Goal: Task Accomplishment & Management: Manage account settings

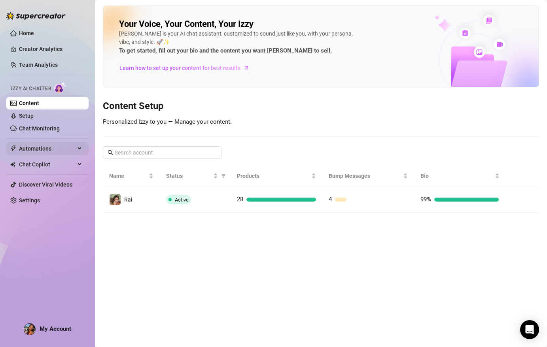
click at [50, 151] on span "Automations" at bounding box center [47, 148] width 56 height 13
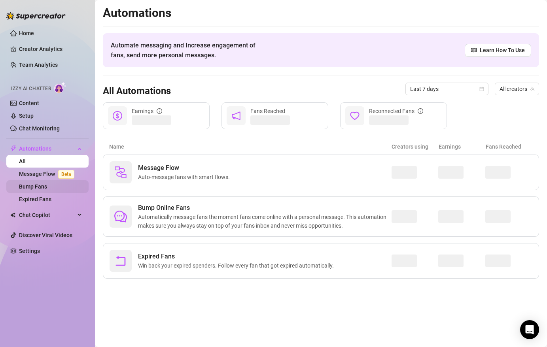
click at [40, 185] on link "Bump Fans" at bounding box center [33, 186] width 28 height 6
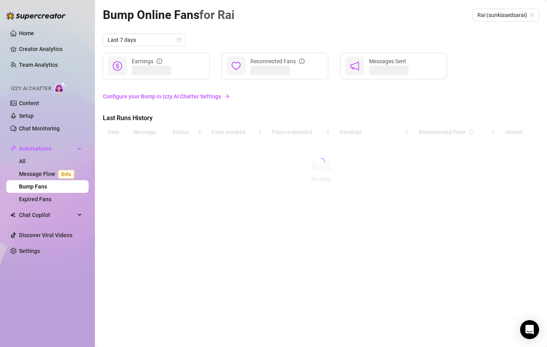
click at [193, 97] on link "Configure your Bump in Izzy AI Chatter Settings" at bounding box center [321, 96] width 436 height 9
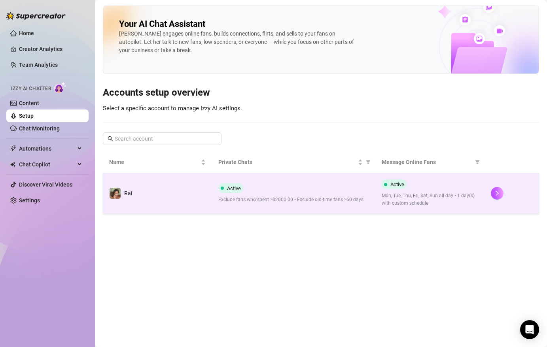
click at [272, 189] on div "Active Exclude fans who spent >$2000.00 • Exclude old-time fans >60 days" at bounding box center [293, 193] width 151 height 20
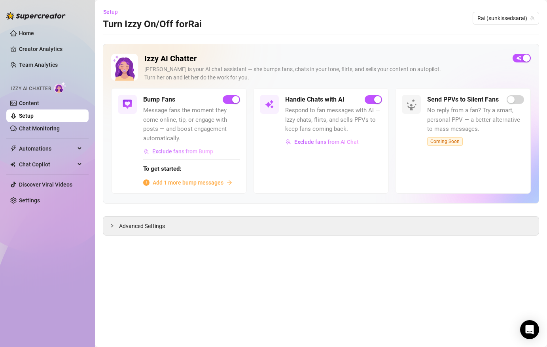
click at [182, 152] on span "Exclude fans from Bump" at bounding box center [182, 151] width 61 height 6
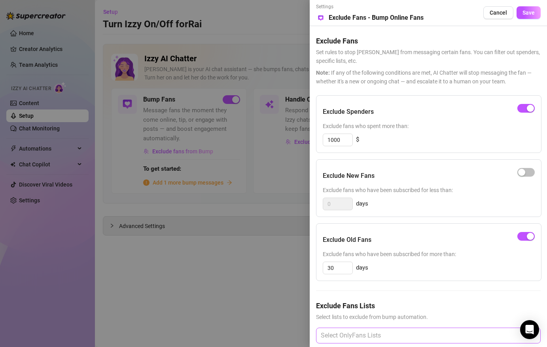
click at [408, 336] on div at bounding box center [423, 336] width 213 height 14
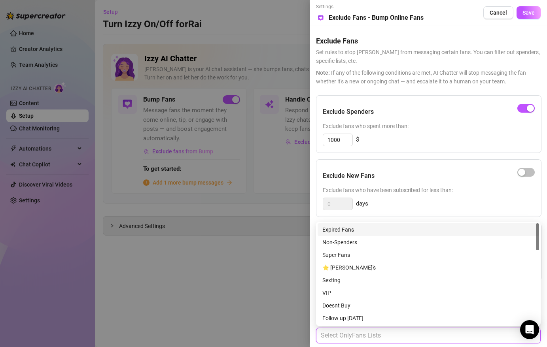
click at [434, 178] on div "Exclude New Fans" at bounding box center [429, 176] width 212 height 20
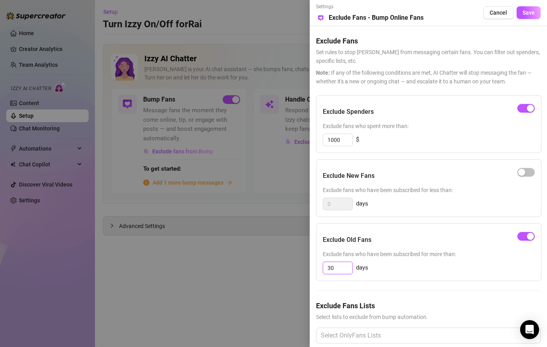
click at [343, 270] on input "30" at bounding box center [337, 268] width 29 height 12
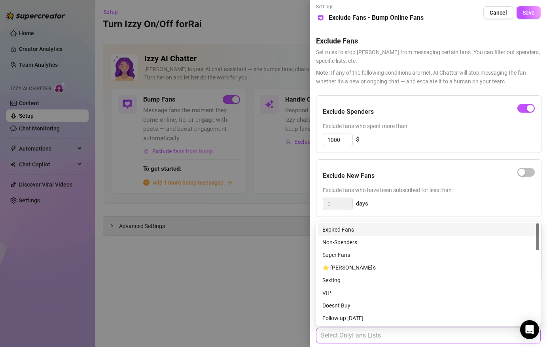
click at [375, 334] on div at bounding box center [423, 336] width 213 height 14
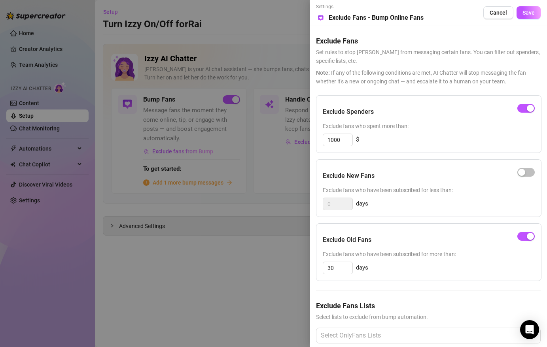
click at [435, 162] on div "Exclude New Fans Exclude fans who have been subscribed for less than: 0 days" at bounding box center [428, 188] width 225 height 58
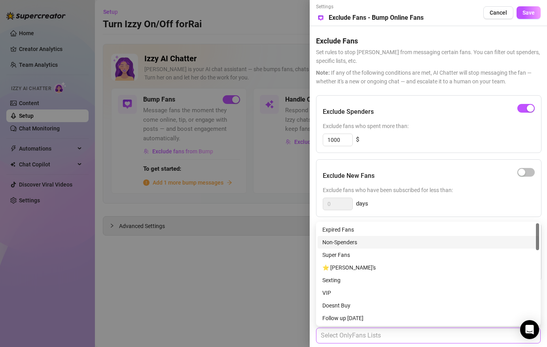
click at [383, 336] on div at bounding box center [423, 336] width 213 height 14
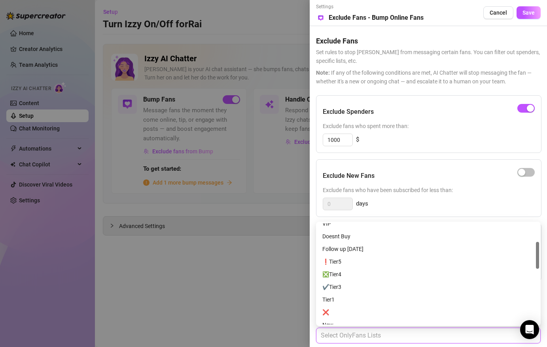
scroll to position [66, 0]
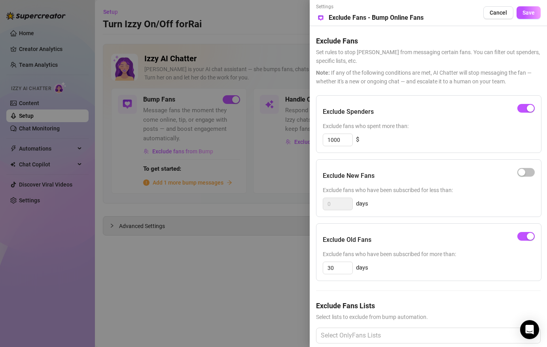
click at [433, 159] on div "Exclude Spenders Exclude fans who spent more than: 1000 $ Exclude New Fans Excl…" at bounding box center [428, 225] width 225 height 261
click at [535, 11] on button "Save" at bounding box center [528, 12] width 24 height 13
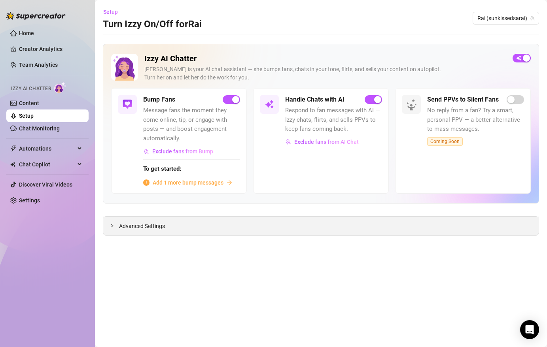
click at [121, 227] on span "Advanced Settings" at bounding box center [142, 226] width 46 height 9
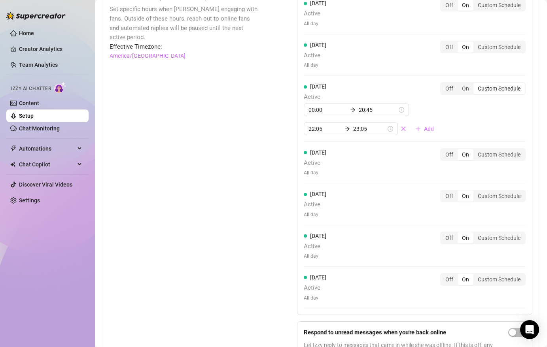
scroll to position [700, 0]
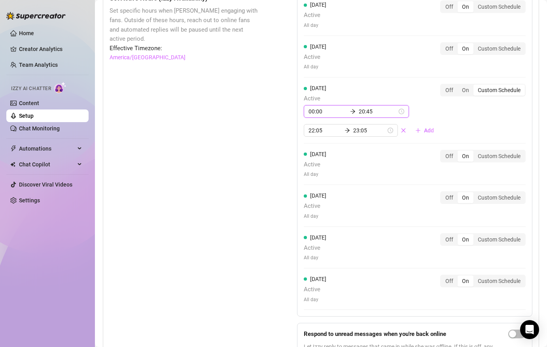
click at [365, 112] on input "20:45" at bounding box center [378, 111] width 38 height 9
click at [361, 144] on div "50" at bounding box center [359, 143] width 19 height 11
type input "20:50"
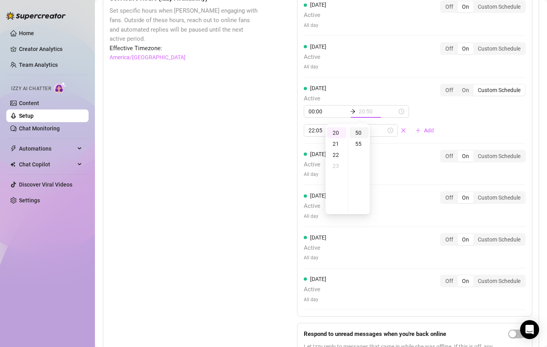
click at [362, 135] on div "50" at bounding box center [359, 132] width 19 height 11
click at [434, 114] on div "00:00 20:50 22:05 23:05 Add" at bounding box center [372, 121] width 136 height 32
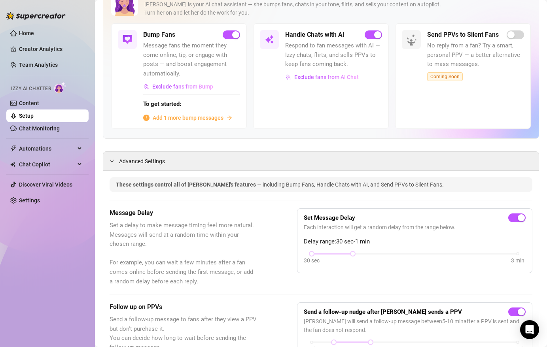
scroll to position [68, 0]
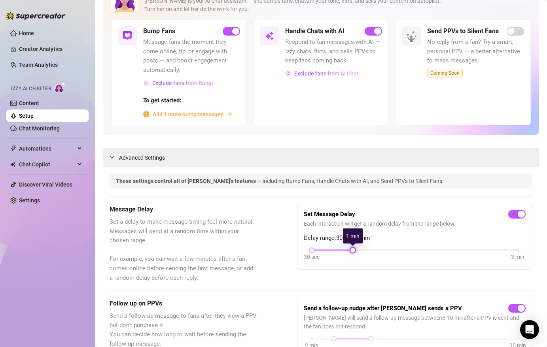
click at [360, 249] on div "30 sec 3 min" at bounding box center [415, 249] width 206 height 3
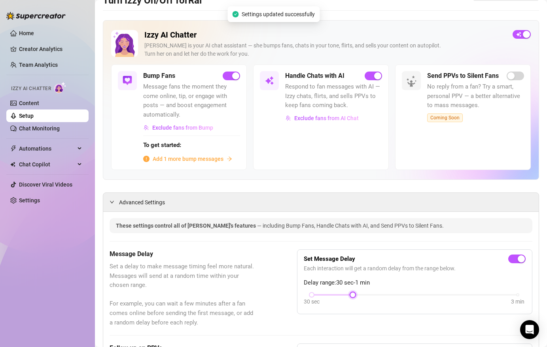
scroll to position [0, 0]
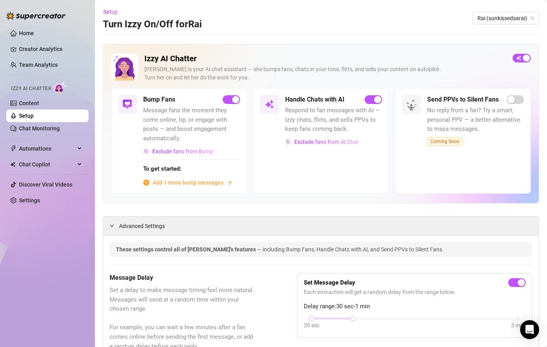
click at [206, 182] on span "Add 1 more bump messages" at bounding box center [188, 182] width 71 height 9
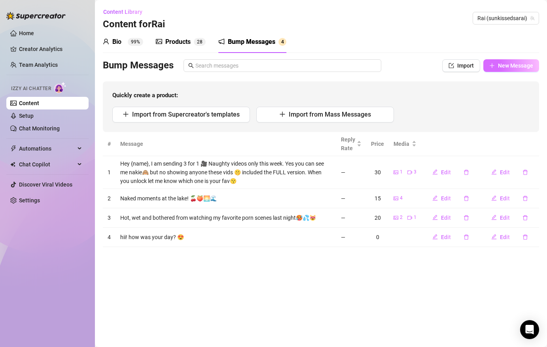
click at [505, 68] on span "New Message" at bounding box center [515, 65] width 35 height 6
type textarea "Type your message here..."
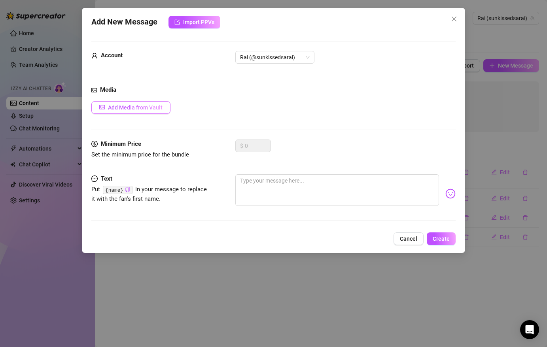
click at [149, 108] on span "Add Media from Vault" at bounding box center [135, 107] width 55 height 6
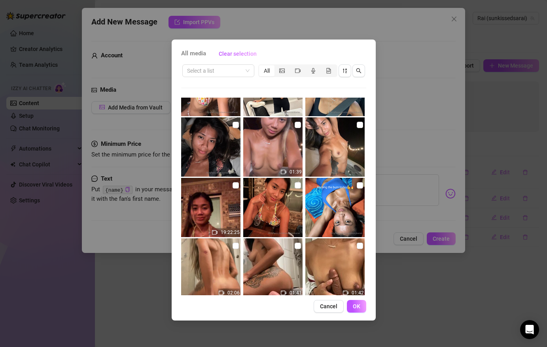
scroll to position [831, 0]
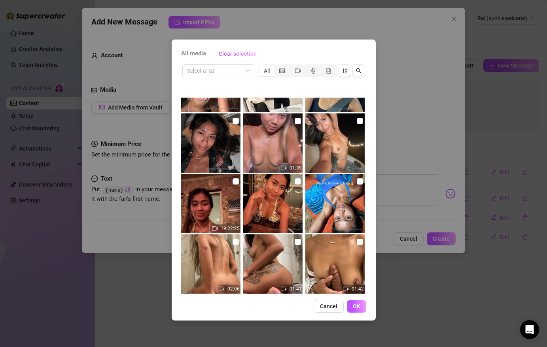
click at [359, 122] on input "checkbox" at bounding box center [360, 121] width 6 height 6
checkbox input "false"
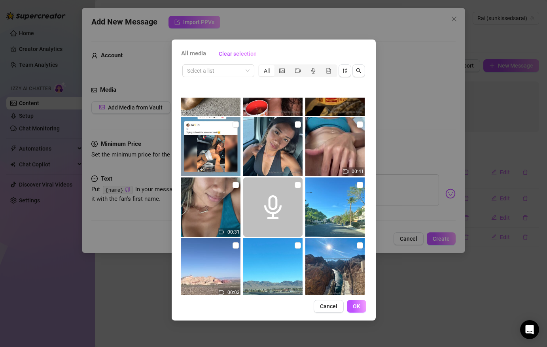
scroll to position [1381, 0]
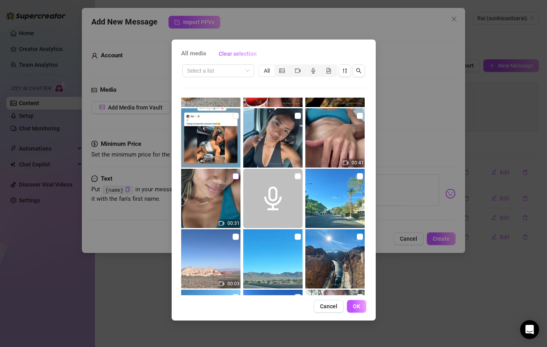
click at [238, 177] on input "checkbox" at bounding box center [235, 176] width 6 height 6
checkbox input "true"
click at [360, 117] on input "checkbox" at bounding box center [360, 116] width 6 height 6
checkbox input "false"
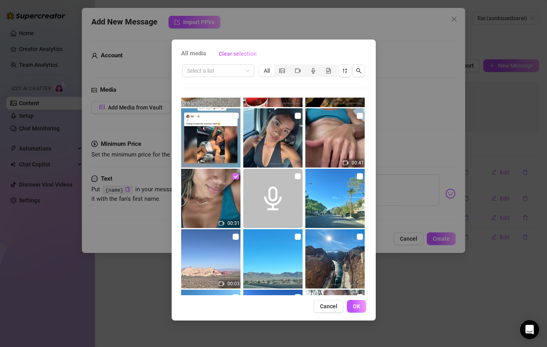
click at [234, 176] on input "checkbox" at bounding box center [235, 176] width 6 height 6
click at [236, 174] on input "checkbox" at bounding box center [235, 176] width 6 height 6
checkbox input "true"
click at [360, 118] on input "checkbox" at bounding box center [360, 116] width 6 height 6
checkbox input "true"
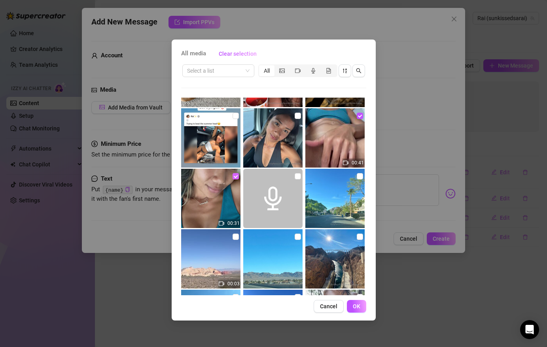
click at [237, 174] on input "checkbox" at bounding box center [235, 176] width 6 height 6
checkbox input "false"
click at [361, 118] on input "checkbox" at bounding box center [360, 116] width 6 height 6
checkbox input "false"
click at [231, 74] on input "search" at bounding box center [214, 71] width 55 height 12
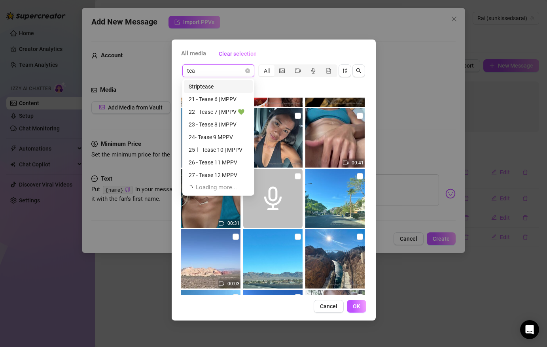
scroll to position [0, 0]
type input "t"
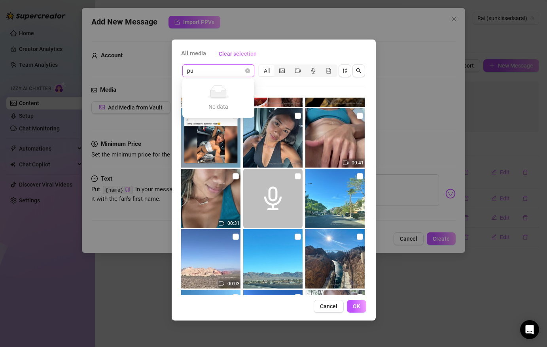
type input "p"
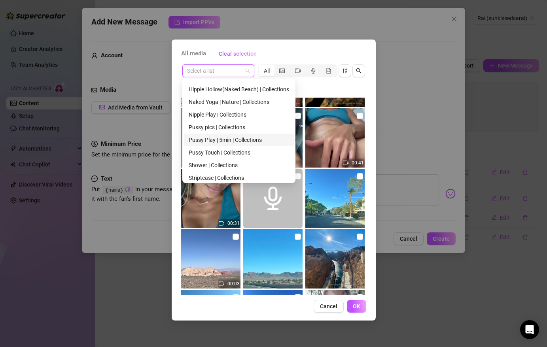
scroll to position [1351, 0]
click at [221, 136] on div "Pussy Touch | Collections" at bounding box center [239, 139] width 100 height 9
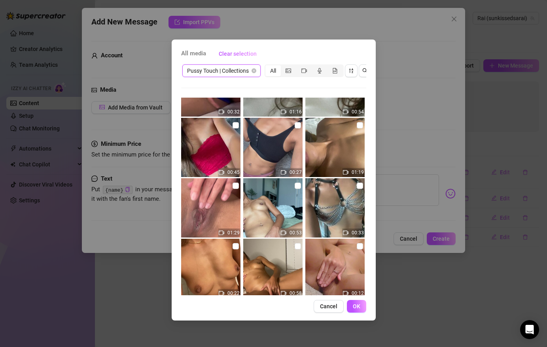
scroll to position [402, 0]
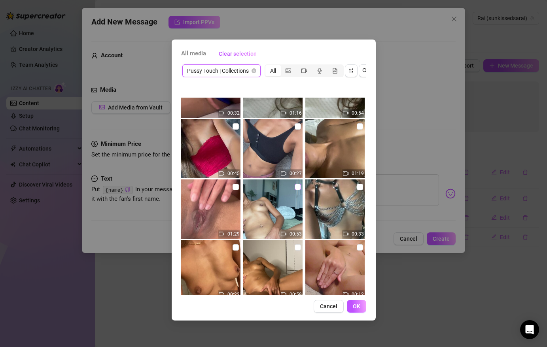
click at [298, 184] on input "checkbox" at bounding box center [298, 187] width 6 height 6
click at [300, 192] on img at bounding box center [272, 209] width 59 height 59
click at [297, 185] on input "checkbox" at bounding box center [298, 187] width 6 height 6
checkbox input "false"
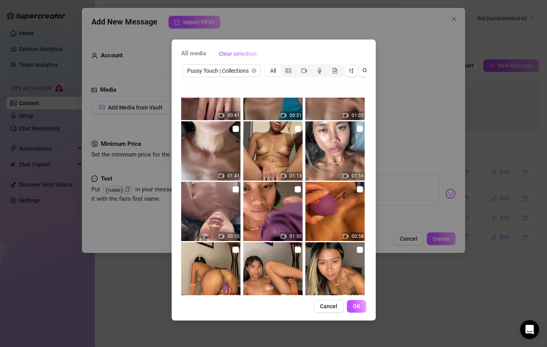
scroll to position [26, 0]
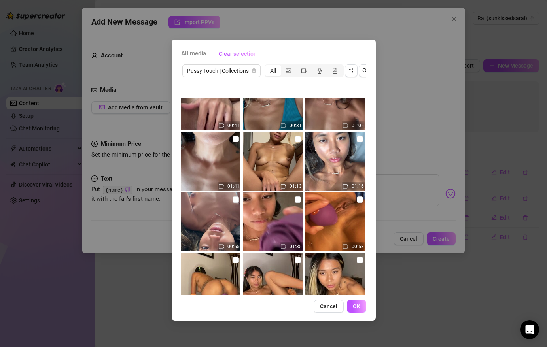
click at [218, 214] on img at bounding box center [210, 221] width 59 height 59
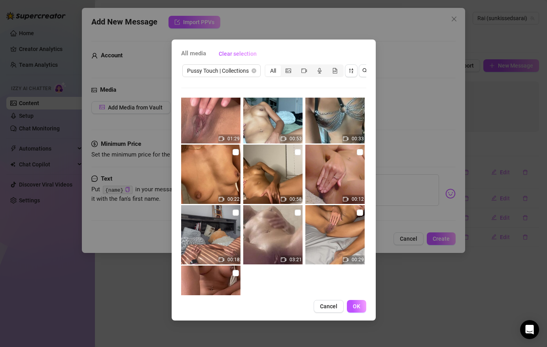
scroll to position [486, 0]
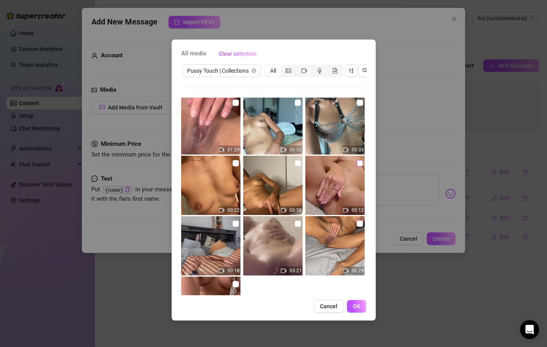
click at [359, 164] on input "checkbox" at bounding box center [360, 163] width 6 height 6
click at [360, 163] on input "checkbox" at bounding box center [360, 163] width 6 height 6
click at [360, 161] on input "checkbox" at bounding box center [360, 163] width 6 height 6
checkbox input "false"
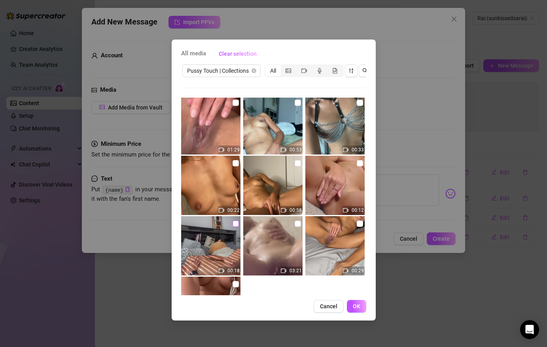
click at [234, 223] on input "checkbox" at bounding box center [235, 224] width 6 height 6
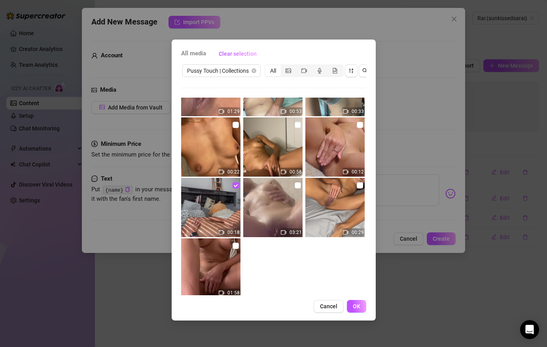
scroll to position [540, 0]
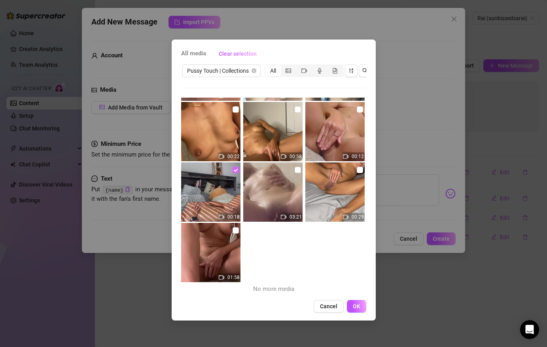
click at [236, 168] on input "checkbox" at bounding box center [235, 170] width 6 height 6
click at [233, 170] on input "checkbox" at bounding box center [235, 170] width 6 height 6
checkbox input "false"
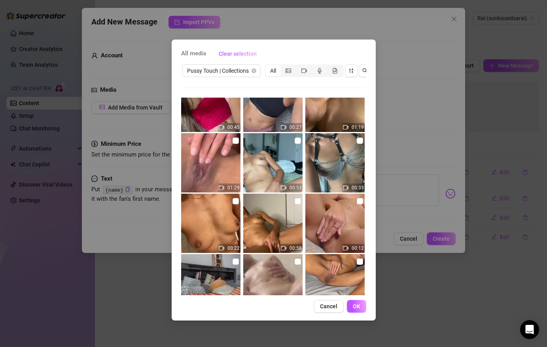
scroll to position [445, 0]
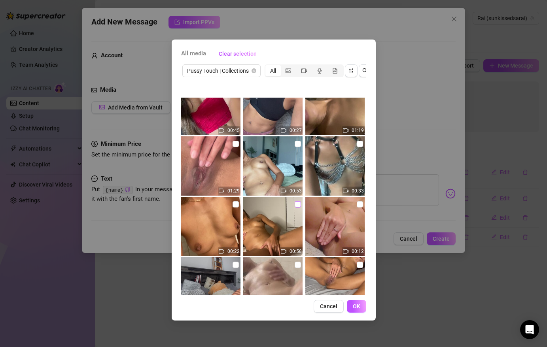
click at [298, 204] on input "checkbox" at bounding box center [298, 204] width 6 height 6
checkbox input "true"
click at [354, 306] on span "OK" at bounding box center [357, 306] width 8 height 6
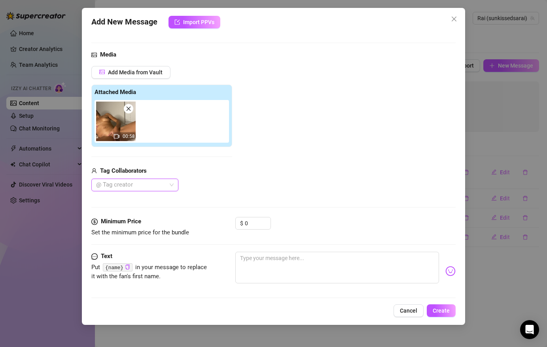
scroll to position [41, 0]
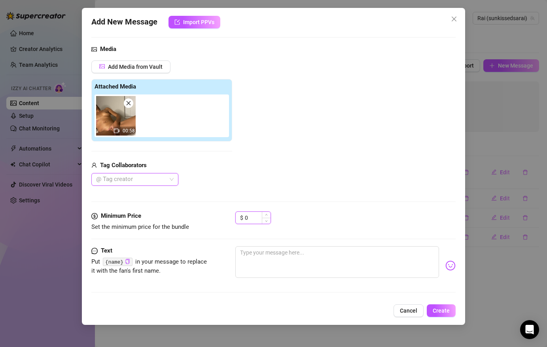
click at [256, 214] on input "0" at bounding box center [258, 218] width 26 height 12
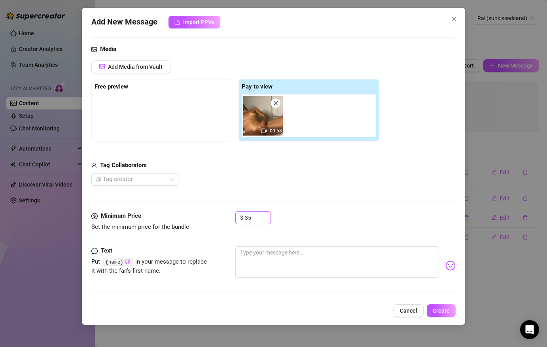
scroll to position [40, 0]
type input "35"
click at [170, 105] on div at bounding box center [161, 115] width 134 height 40
click at [258, 257] on textarea at bounding box center [336, 262] width 203 height 32
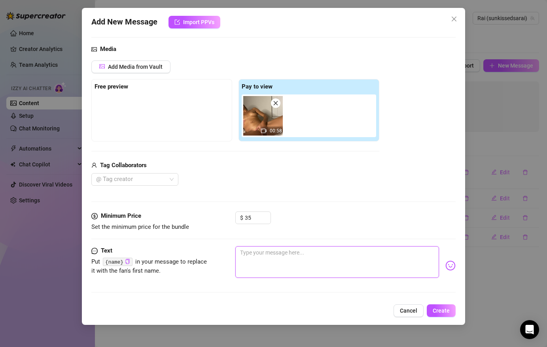
type textarea "F"
type textarea "Fe"
type textarea "Fel"
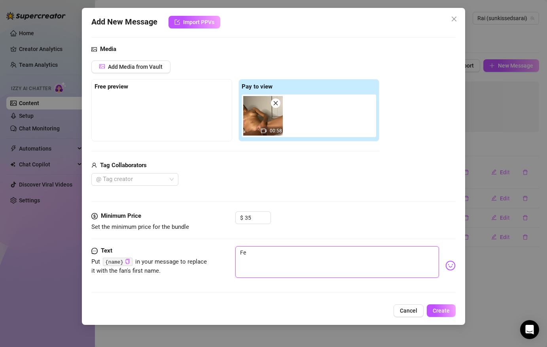
type textarea "Fel"
type textarea "Felt"
type textarea "Fel"
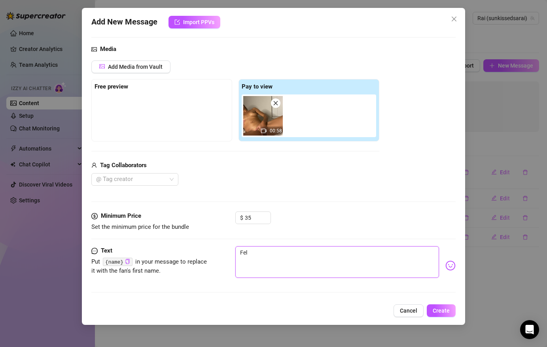
type textarea "Fe"
type textarea "F"
type textarea "Type your message here..."
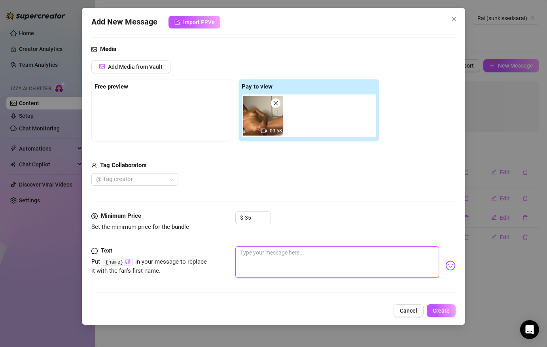
type textarea "W"
type textarea "Wa"
type textarea "Was"
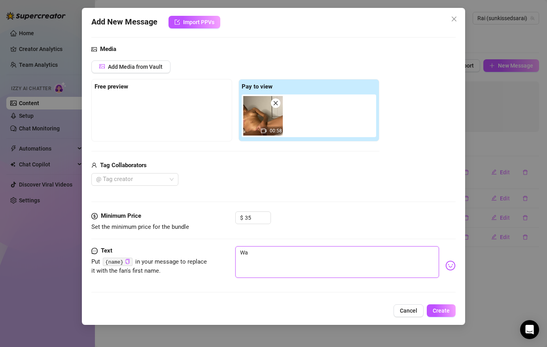
type textarea "Was"
type textarea "Was f"
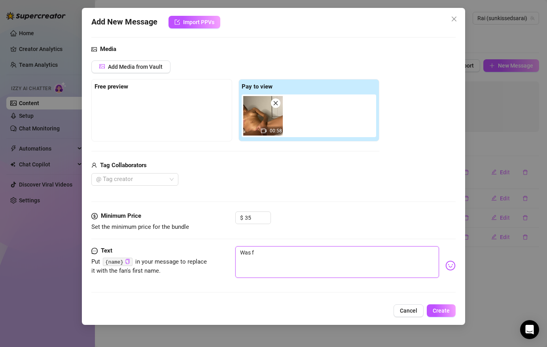
type textarea "Was fe"
type textarea "Was fee"
type textarea "Was feel"
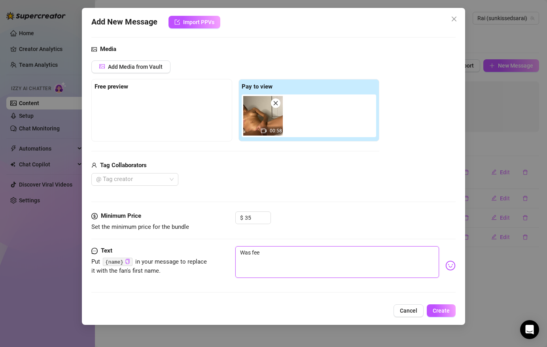
type textarea "Was feel"
type textarea "Was feeli"
type textarea "Was feelin"
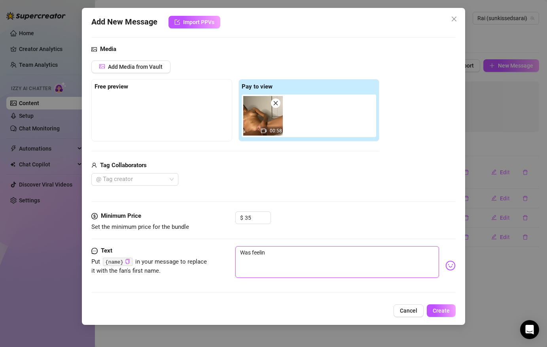
type textarea "Was feeling"
type textarea "Was feeling s"
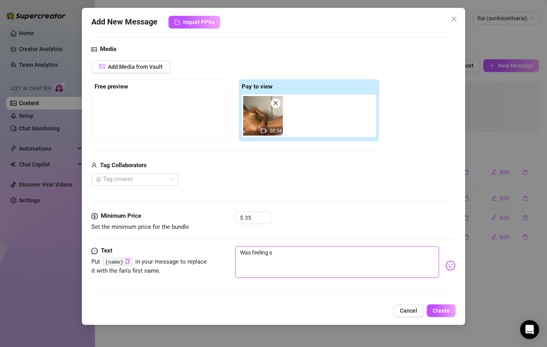
type textarea "Was feeling so"
type textarea "Was feeling so h"
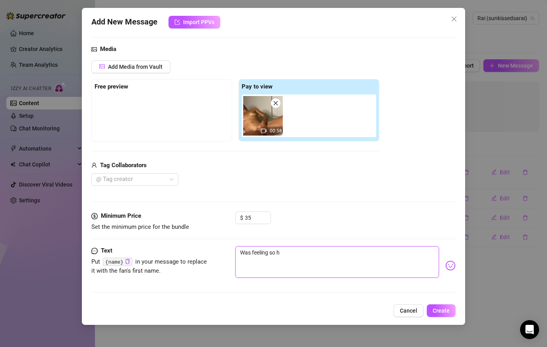
type textarea "Was feeling so ho"
type textarea "Was feeling so hor"
type textarea "Was feeling so horn"
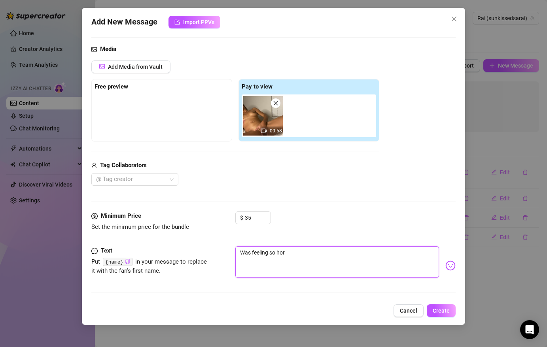
type textarea "Was feeling so horn"
type textarea "Was feeling so horny"
type textarea "Was feeling so horn"
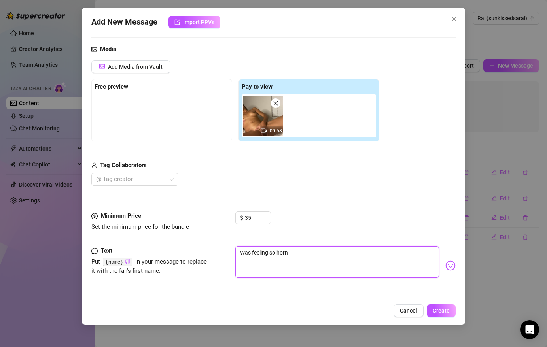
type textarea "Was feeling so hor"
type textarea "Was feeling so ho"
type textarea "Was feeling so h"
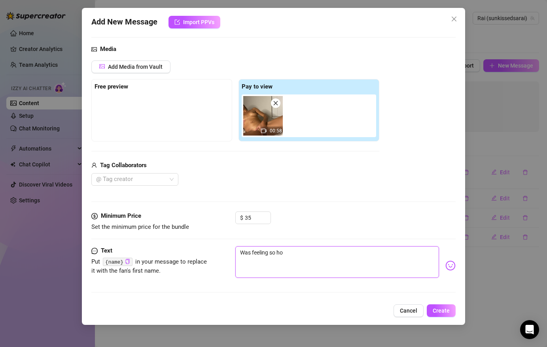
type textarea "Was feeling so h"
type textarea "Was feeling so"
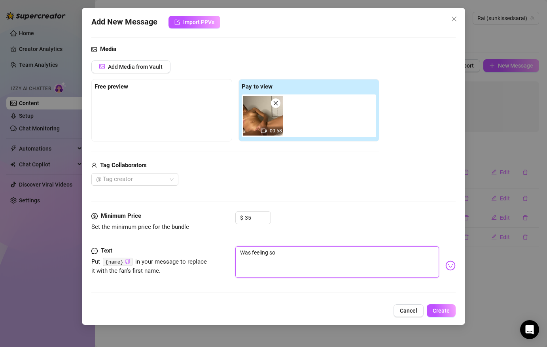
type textarea "Was feeling s"
type textarea "Was feeling"
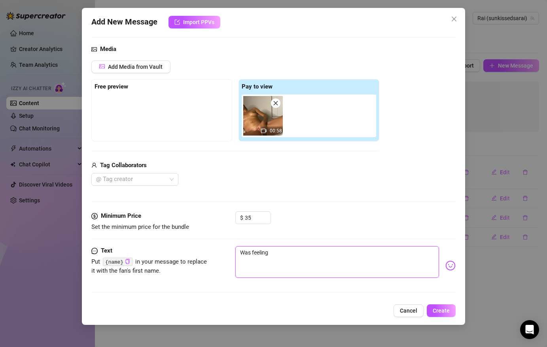
type textarea "Was feeling"
type textarea "Was feelin"
type textarea "Was feeli"
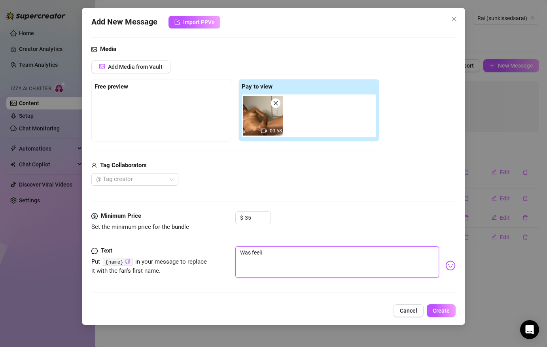
type textarea "Was feel"
type textarea "Was fee"
type textarea "Was fe"
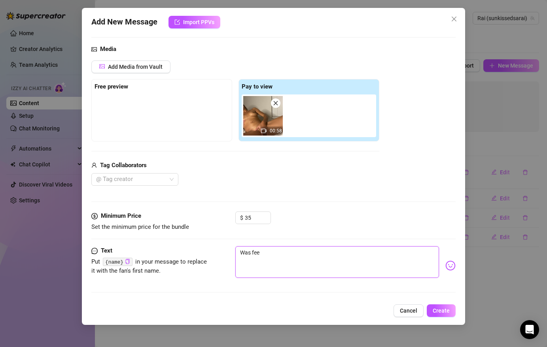
type textarea "Was fe"
type textarea "Was f"
type textarea "Was"
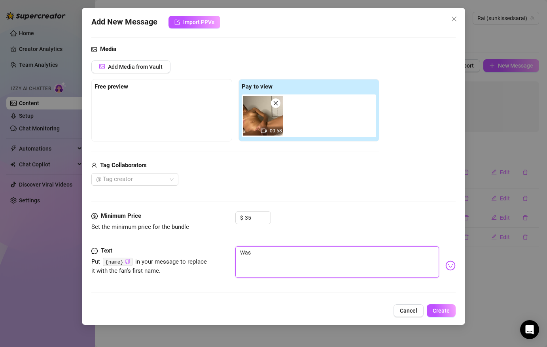
type textarea "Was"
type textarea "Wa"
type textarea "W"
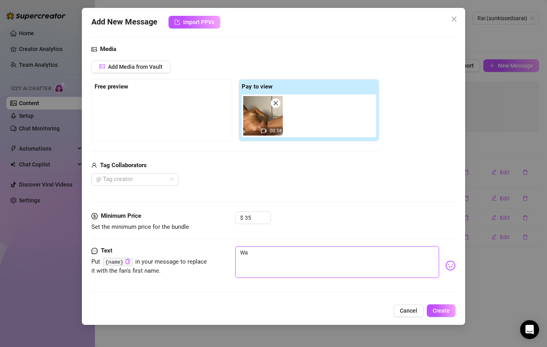
type textarea "W"
type textarea "Type your message here..."
type textarea "F"
type textarea "Fe"
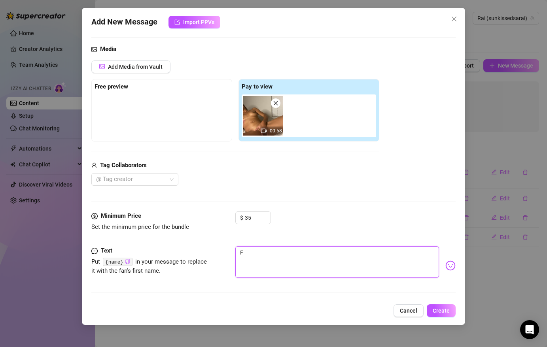
type textarea "Fe"
type textarea "Fel"
type textarea "Felt"
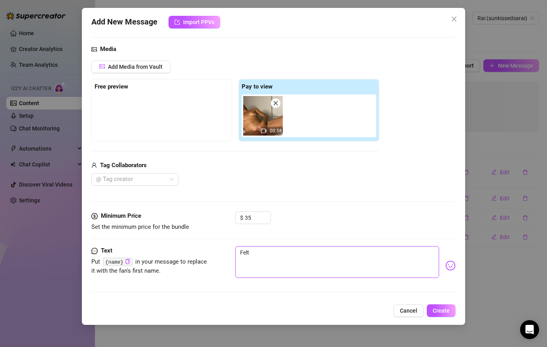
type textarea "Felt"
type textarea "Felt l"
type textarea "Felt li"
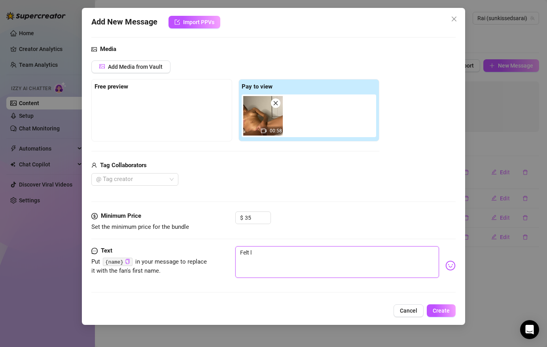
type textarea "Felt li"
type textarea "Felt lil"
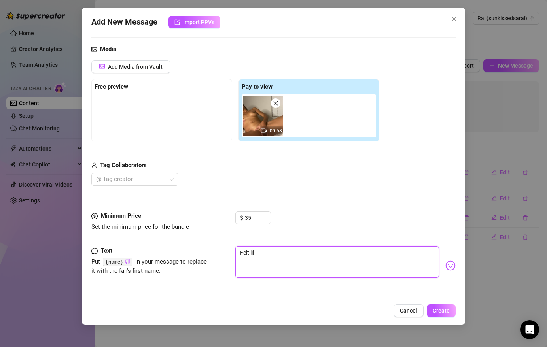
type textarea "Felt lil f"
type textarea "Felt lil fi"
type textarea "Felt lil fir"
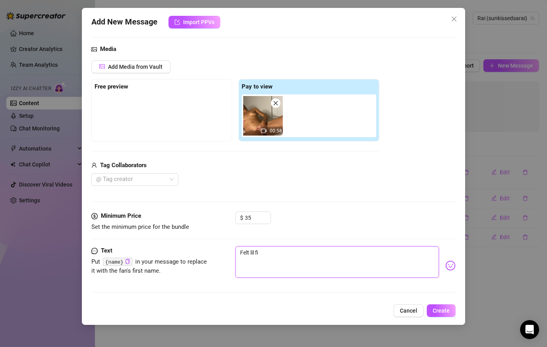
type textarea "Felt lil fir"
type textarea "Felt lil firs"
type textarea "Felt lil firsk"
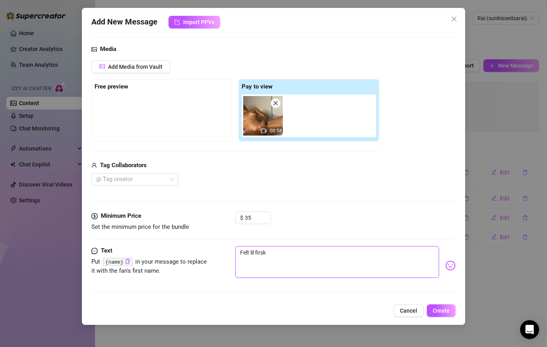
type textarea "Felt lil firsky"
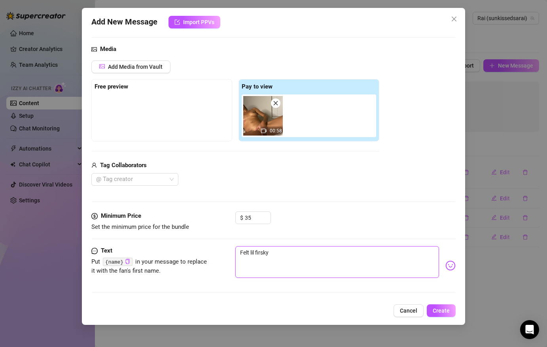
type textarea "Felt lil firsky"
type textarea "Felt lil firsk"
type textarea "Felt lil firs"
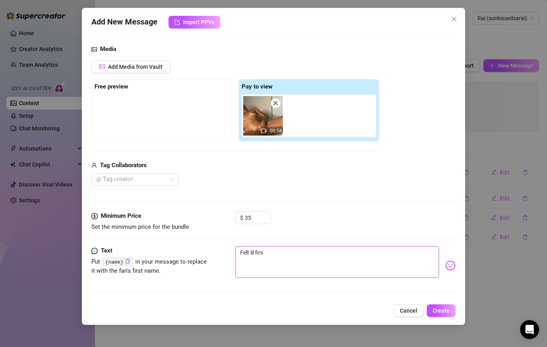
type textarea "Felt lil fir"
type textarea "Felt lil fi"
type textarea "Felt lil f"
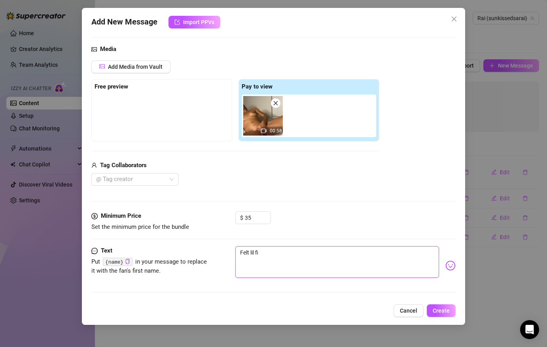
type textarea "Felt lil f"
type textarea "Felt lil fr"
type textarea "Felt lil fro"
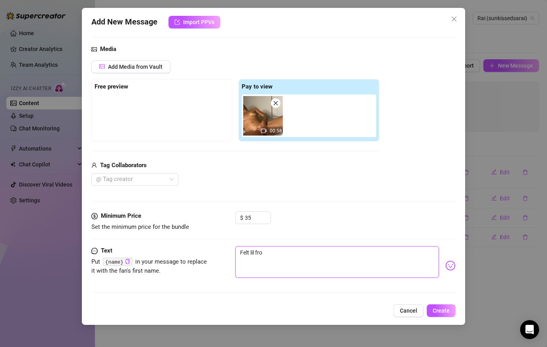
type textarea "Felt lil froi"
type textarea "Felt lil frois"
type textarea "Felt [PERSON_NAME]"
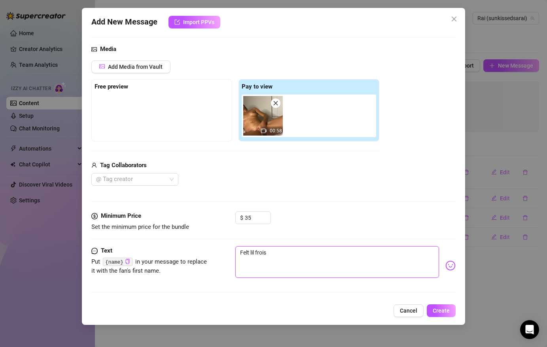
type textarea "Felt [PERSON_NAME]"
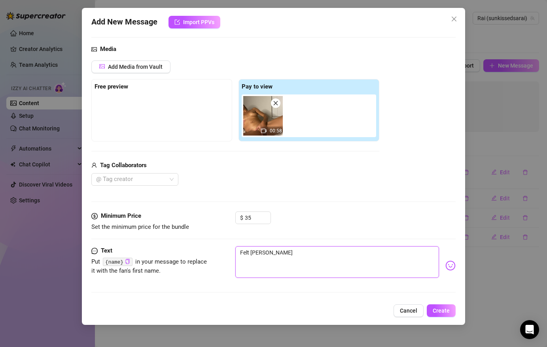
type textarea "Felt [PERSON_NAME] m"
type textarea "Felt lil froisky mo"
type textarea "Felt lil froisky mor"
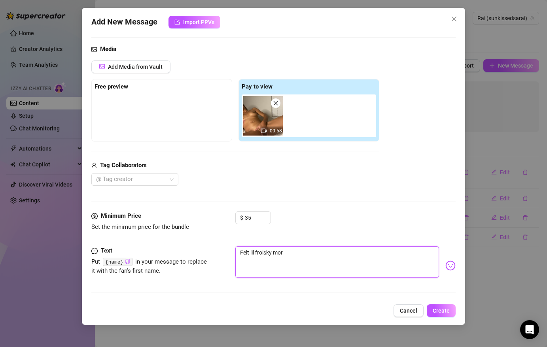
type textarea "Felt lil froisky morn"
type textarea "Felt lil froisky morni"
type textarea "Felt lil froisky mornin"
type textarea "Felt [PERSON_NAME] morning"
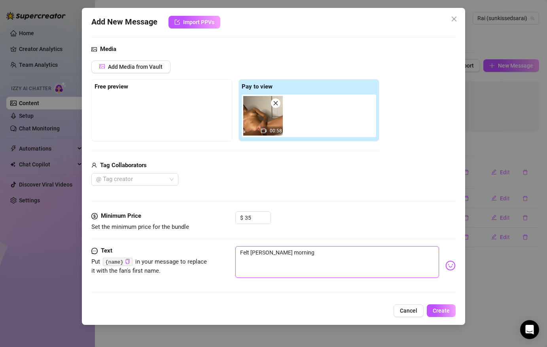
type textarea "Felt lil froisky mornin"
type textarea "Felt lil froisky morni"
type textarea "Felt lil froisky morn"
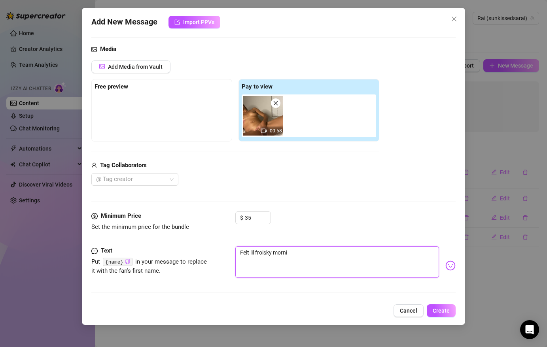
type textarea "Felt lil froisky morn"
type textarea "Felt lil froisky mor"
type textarea "Felt lil froisky mo"
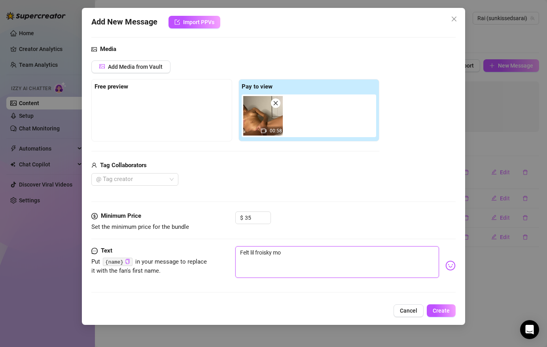
type textarea "Felt [PERSON_NAME] m"
type textarea "Felt [PERSON_NAME]"
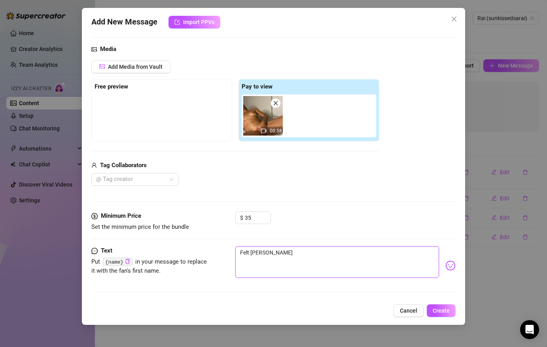
type textarea "Felt [PERSON_NAME]"
type textarea "Felt lil frois"
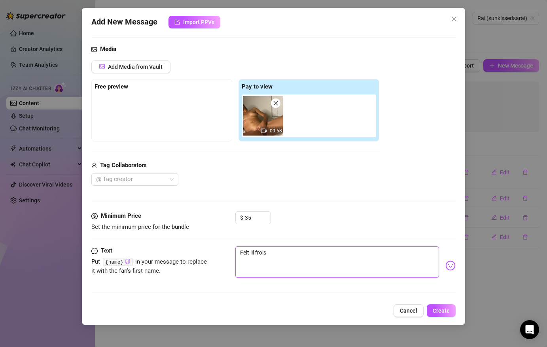
type textarea "Felt lil froi"
click at [323, 253] on textarea "Felt lil frisly morning... felt so goo to pleasure myself and" at bounding box center [336, 262] width 203 height 32
click at [405, 258] on textarea "Felt lil frisly morning... felt so good to pleasure myself and" at bounding box center [336, 262] width 203 height 32
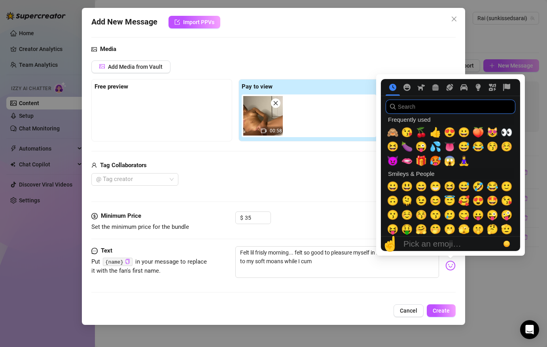
click at [452, 110] on input "search" at bounding box center [450, 107] width 130 height 14
click at [491, 135] on span "😻" at bounding box center [492, 132] width 12 height 11
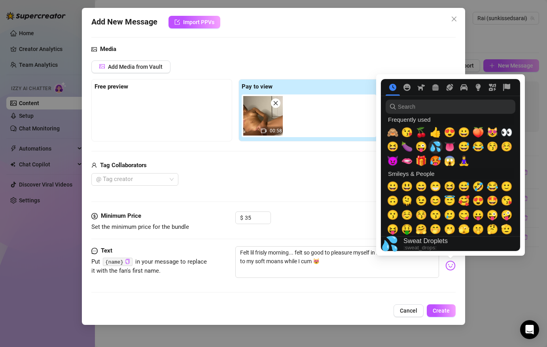
click at [436, 149] on span "💦" at bounding box center [435, 146] width 12 height 11
click at [435, 159] on span "🥵" at bounding box center [435, 160] width 12 height 11
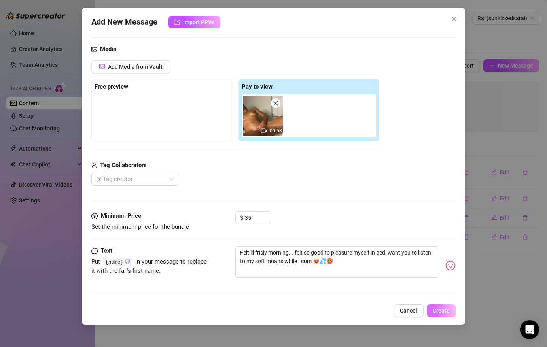
click at [441, 311] on span "Create" at bounding box center [441, 311] width 17 height 6
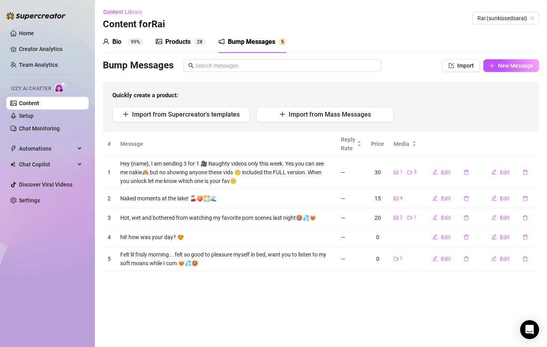
click at [293, 258] on td "Felt lil frisly morning... felt so good to pleasure myself in bed, want you to …" at bounding box center [225, 259] width 221 height 24
click at [446, 257] on span "Edit" at bounding box center [446, 259] width 10 height 6
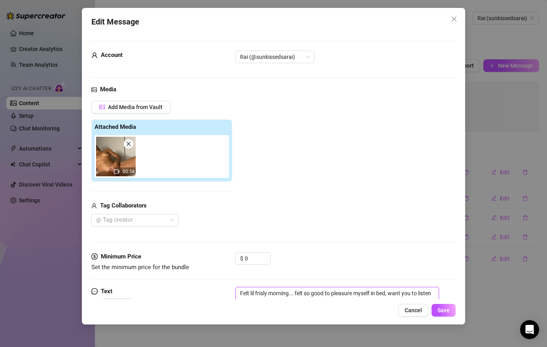
click at [267, 291] on textarea "Felt lil frisly morning... felt so good to pleasure myself in bed, want you to …" at bounding box center [336, 303] width 203 height 32
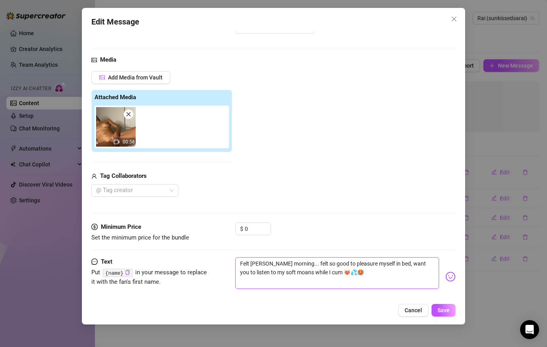
scroll to position [34, 0]
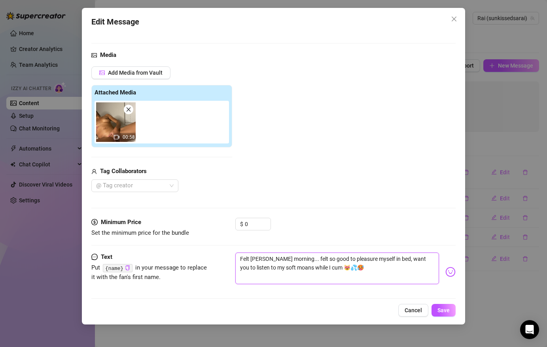
click at [331, 268] on textarea "Felt [PERSON_NAME] morning... felt so good to pleasure myself in bed, want you …" at bounding box center [336, 269] width 203 height 32
click at [448, 311] on span "Save" at bounding box center [443, 310] width 12 height 6
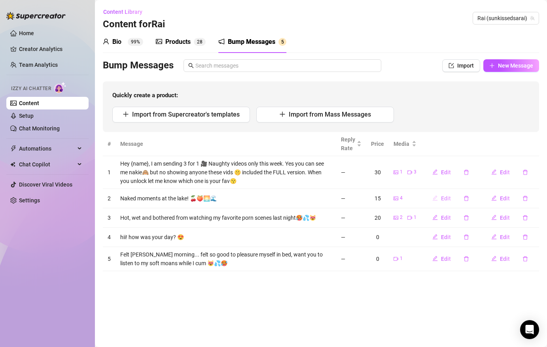
click at [444, 197] on span "Edit" at bounding box center [446, 198] width 10 height 6
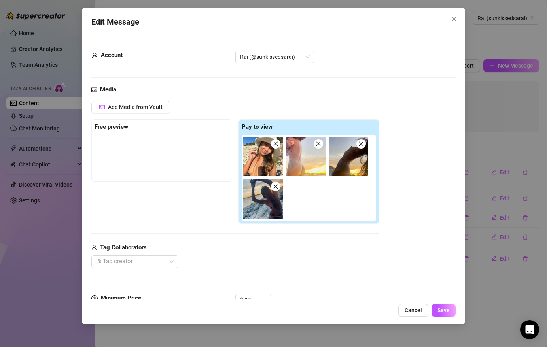
click at [276, 187] on icon "close" at bounding box center [276, 186] width 4 height 4
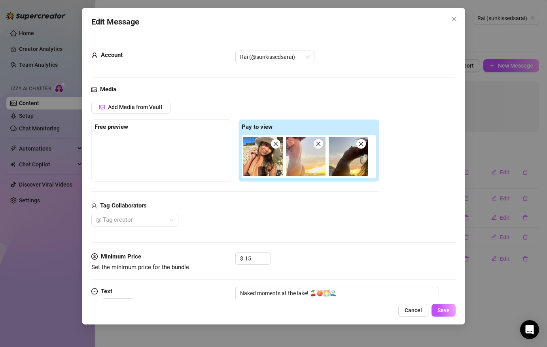
click at [322, 145] on span at bounding box center [318, 143] width 9 height 9
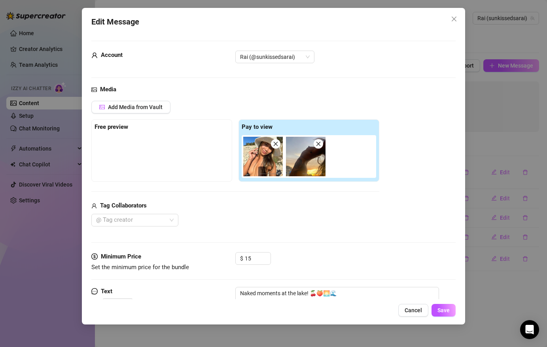
click at [324, 144] on img at bounding box center [306, 157] width 40 height 40
click at [312, 147] on img at bounding box center [306, 157] width 40 height 40
click at [318, 147] on span at bounding box center [318, 143] width 9 height 9
click at [274, 146] on span at bounding box center [275, 143] width 9 height 9
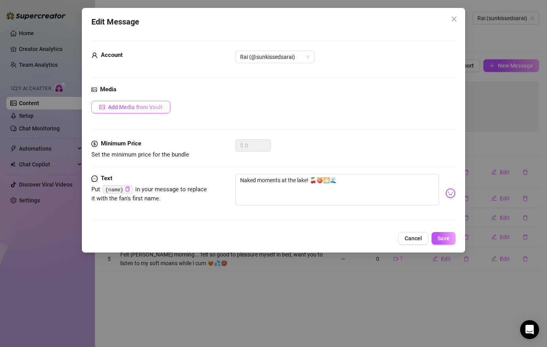
click at [157, 107] on span "Add Media from Vault" at bounding box center [135, 107] width 55 height 6
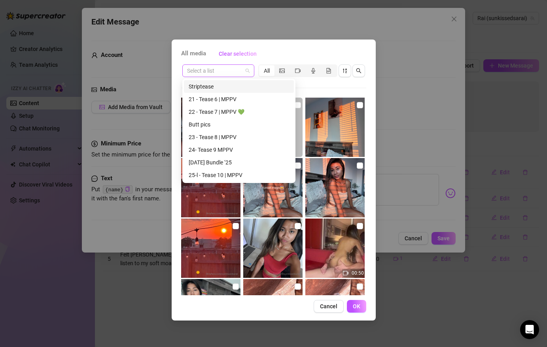
click at [244, 74] on span at bounding box center [218, 71] width 62 height 12
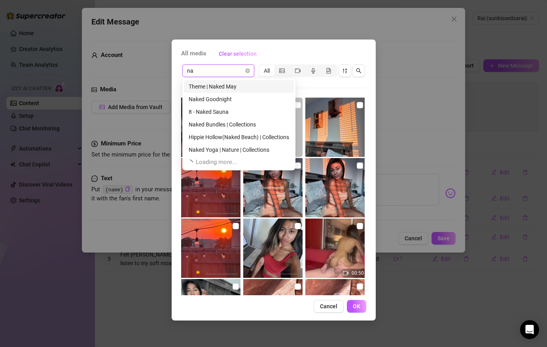
scroll to position [0, 0]
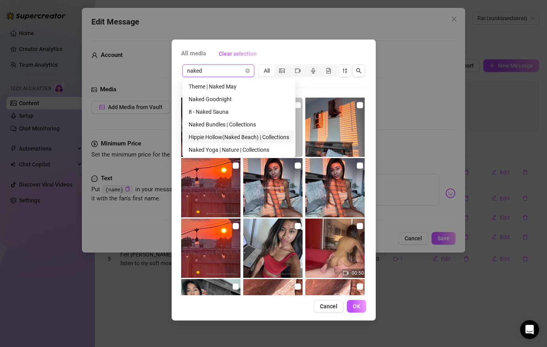
click at [218, 136] on div "Hippie Hollow(Naked Beach) | Collections" at bounding box center [239, 137] width 100 height 9
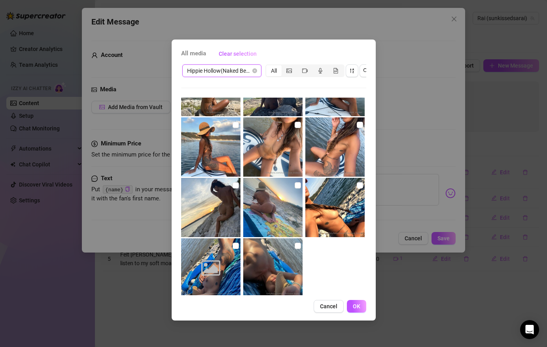
scroll to position [359, 0]
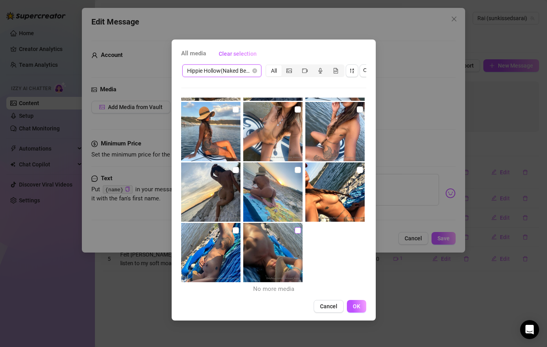
click at [299, 232] on input "checkbox" at bounding box center [298, 230] width 6 height 6
click at [233, 228] on input "checkbox" at bounding box center [235, 230] width 6 height 6
click at [359, 173] on input "checkbox" at bounding box center [360, 170] width 6 height 6
click at [296, 169] on input "checkbox" at bounding box center [298, 170] width 6 height 6
click at [238, 166] on label at bounding box center [235, 170] width 6 height 9
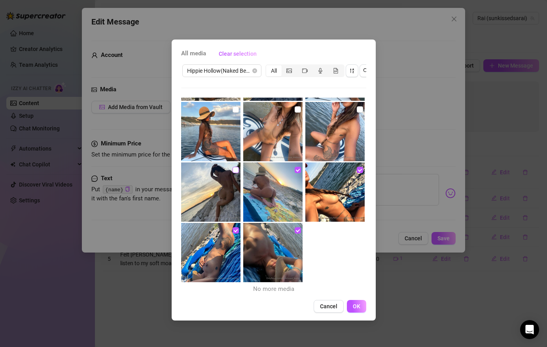
click at [238, 167] on input "checkbox" at bounding box center [235, 170] width 6 height 6
click at [360, 311] on button "OK" at bounding box center [356, 306] width 19 height 13
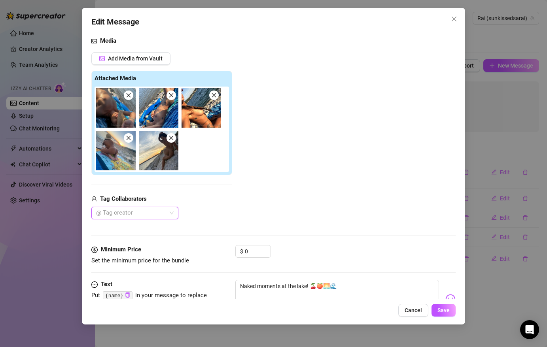
scroll to position [83, 0]
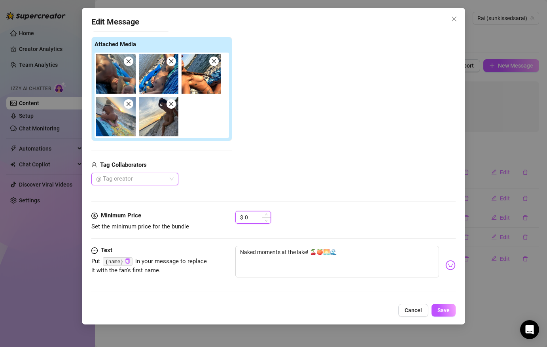
click at [253, 217] on input "0" at bounding box center [258, 218] width 26 height 12
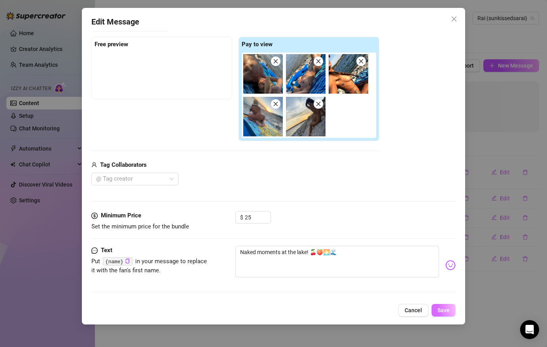
click at [448, 314] on button "Save" at bounding box center [443, 310] width 24 height 13
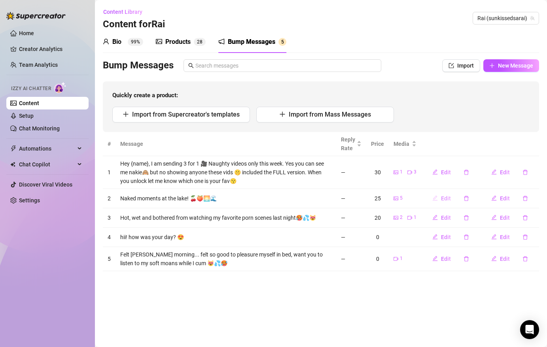
click at [437, 198] on icon "edit" at bounding box center [435, 198] width 6 height 6
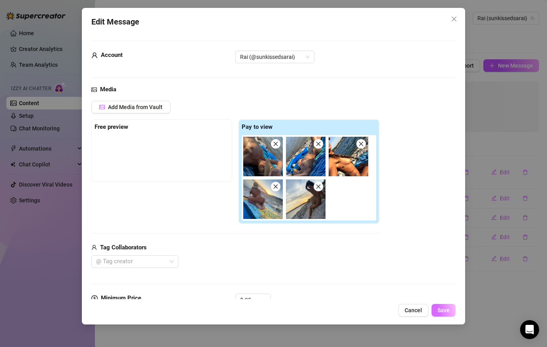
click at [442, 313] on span "Save" at bounding box center [443, 310] width 12 height 6
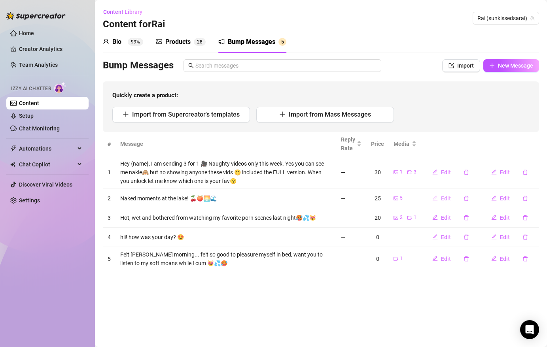
click at [451, 195] on span "Edit" at bounding box center [446, 198] width 10 height 6
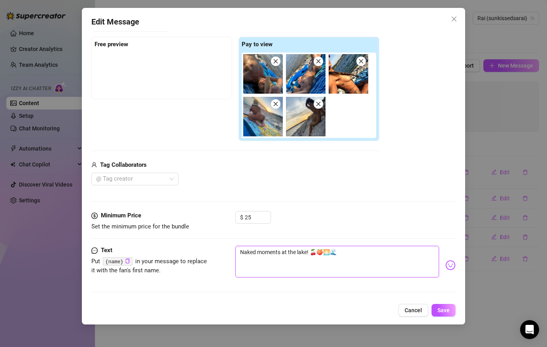
click at [344, 254] on textarea "Naked moments at the lake! 🍒🍑🌅🌊" at bounding box center [336, 262] width 203 height 32
click at [447, 310] on span "Save" at bounding box center [443, 310] width 12 height 6
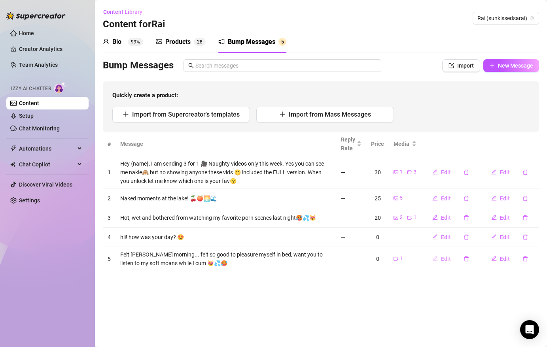
click at [445, 257] on span "Edit" at bounding box center [446, 259] width 10 height 6
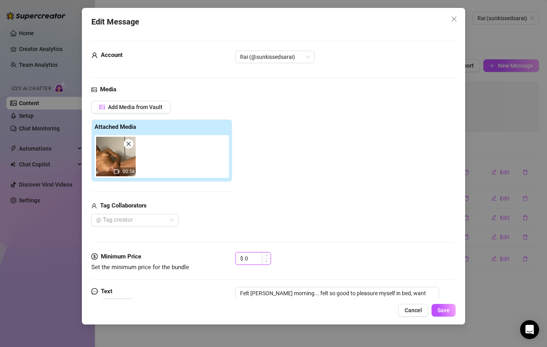
click at [248, 257] on input "0" at bounding box center [258, 259] width 26 height 12
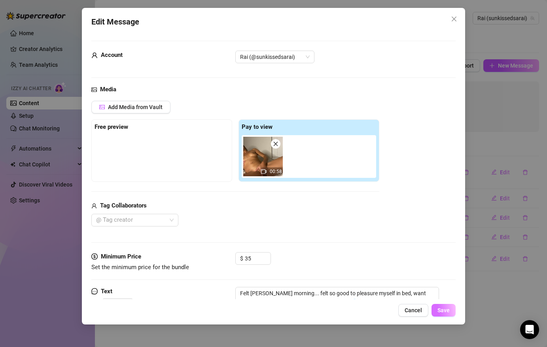
click at [442, 309] on span "Save" at bounding box center [443, 310] width 12 height 6
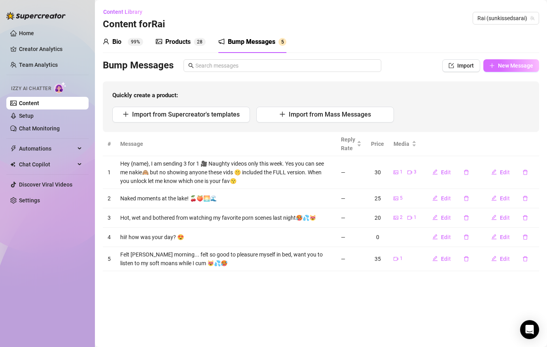
click at [501, 67] on span "New Message" at bounding box center [515, 65] width 35 height 6
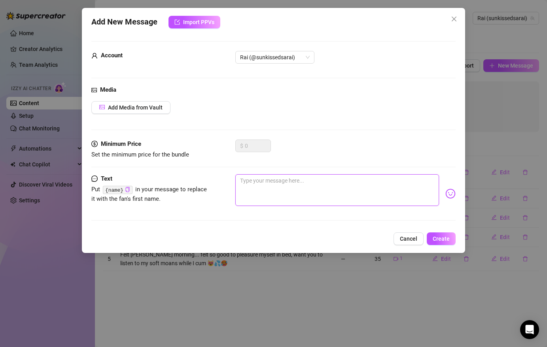
click at [255, 195] on textarea at bounding box center [336, 190] width 203 height 32
click at [441, 193] on div "hey, any fun plans [DATE]?" at bounding box center [345, 193] width 220 height 39
click at [459, 194] on div "Add New Message Import PPVs Account Rai (@sunkissedsarai) Media Add Media from …" at bounding box center [273, 130] width 383 height 245
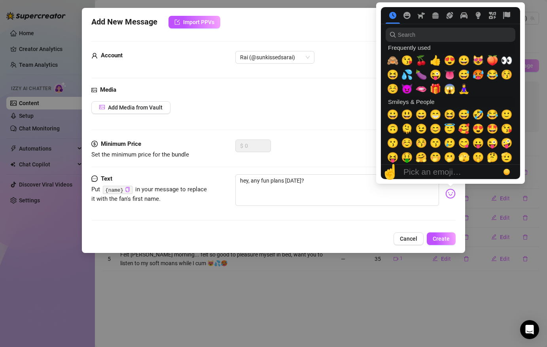
click at [446, 191] on img at bounding box center [450, 194] width 10 height 10
click at [395, 88] on span "☺️" at bounding box center [393, 88] width 12 height 11
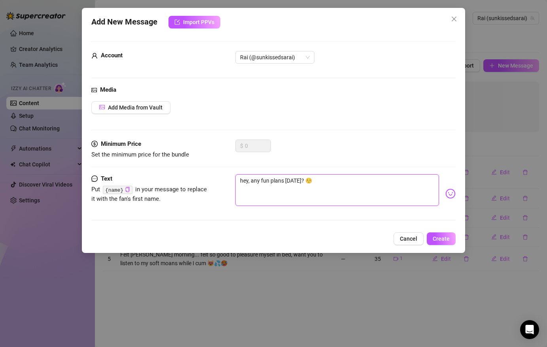
click at [302, 180] on textarea "hey, any fun plans [DATE]? ☺️" at bounding box center [336, 190] width 203 height 32
click at [444, 239] on span "Create" at bounding box center [441, 239] width 17 height 6
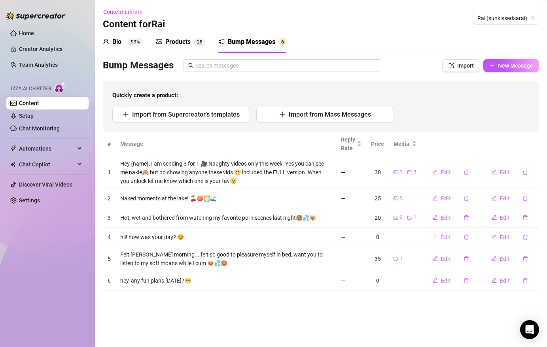
click at [440, 236] on button "Edit" at bounding box center [441, 237] width 31 height 13
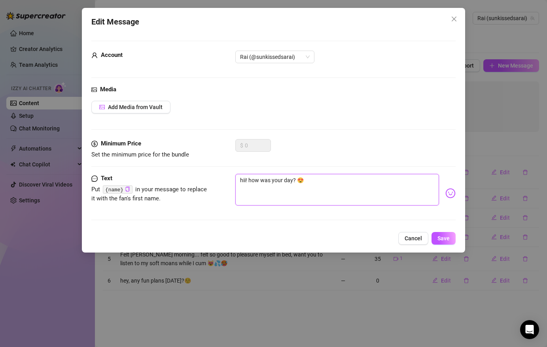
click at [300, 179] on textarea "hii! how was your day? 😍" at bounding box center [336, 190] width 203 height 32
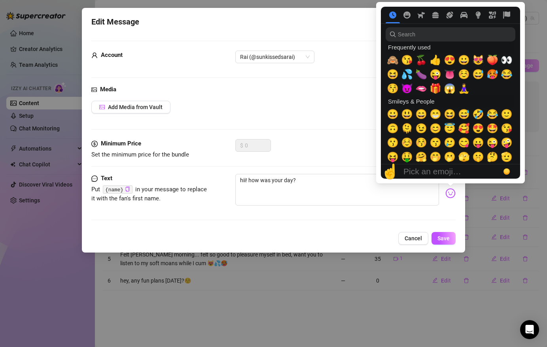
click at [451, 195] on img at bounding box center [450, 193] width 10 height 10
click at [394, 91] on span "😚" at bounding box center [393, 88] width 12 height 11
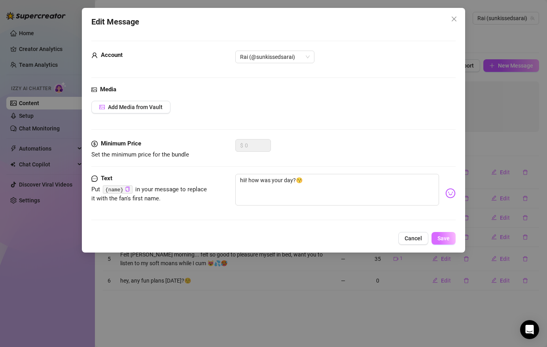
click at [444, 242] on button "Save" at bounding box center [443, 238] width 24 height 13
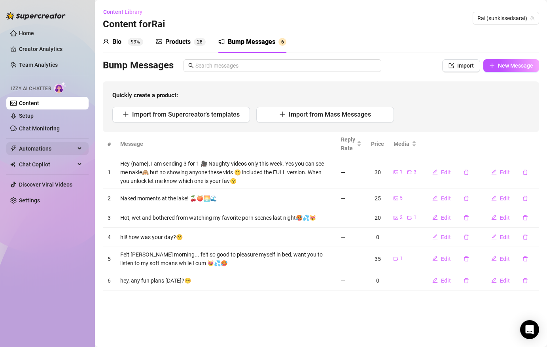
click at [49, 146] on span "Automations" at bounding box center [47, 148] width 56 height 13
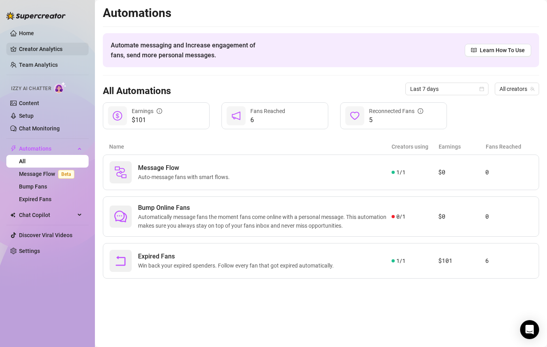
click at [59, 49] on link "Creator Analytics" at bounding box center [50, 49] width 63 height 13
